Goal: Find specific page/section: Find specific page/section

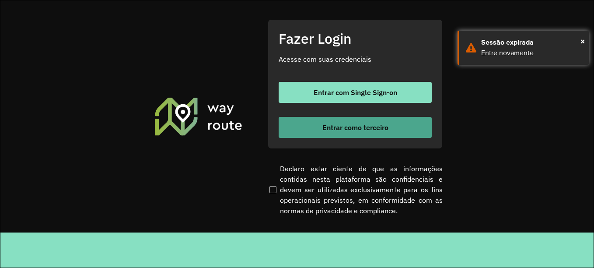
click at [346, 128] on span "Entrar como terceiro" at bounding box center [355, 127] width 66 height 7
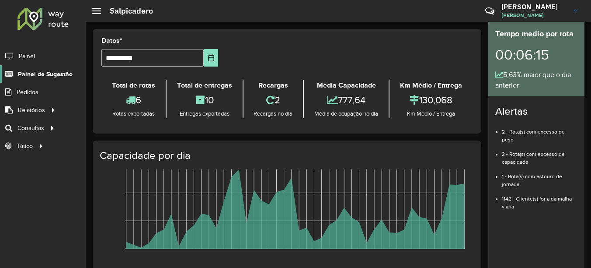
click at [66, 75] on span "Painel de Sugestão" at bounding box center [45, 74] width 55 height 9
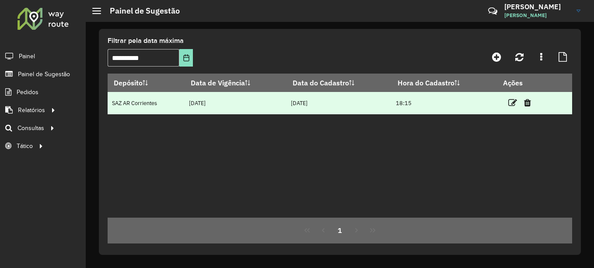
click at [175, 103] on td "SAZ AR Corrientes" at bounding box center [146, 103] width 77 height 22
